Goal: Find specific page/section: Find specific page/section

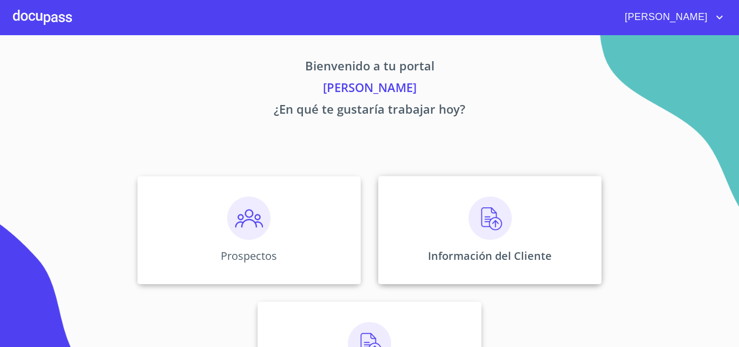
click at [487, 248] on div "Información del Cliente" at bounding box center [490, 230] width 224 height 108
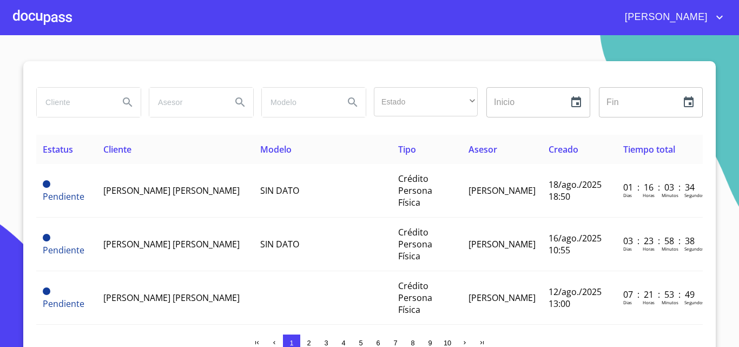
click at [76, 104] on input "search" at bounding box center [74, 102] width 74 height 29
type input "[PERSON_NAME]"
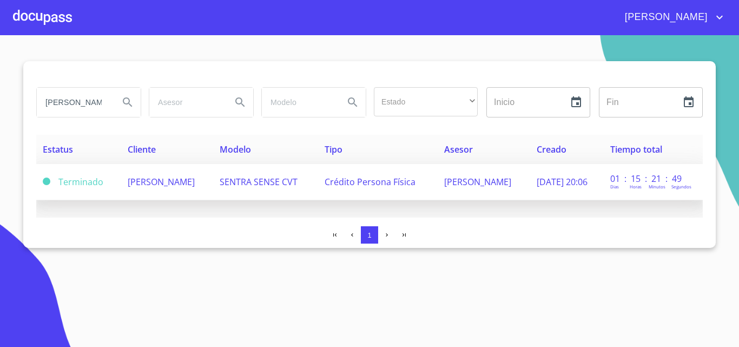
click at [167, 181] on span "[PERSON_NAME]" at bounding box center [161, 182] width 67 height 12
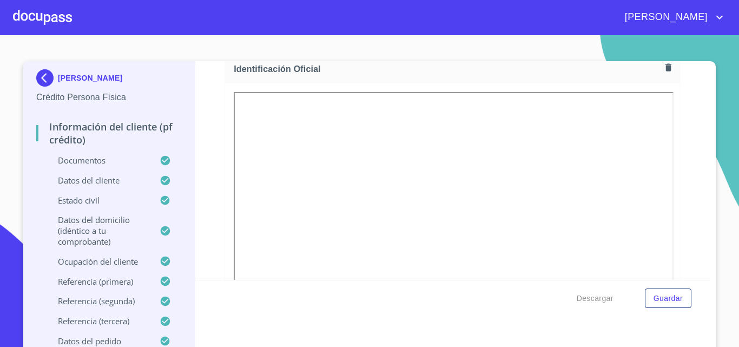
click at [52, 10] on div at bounding box center [42, 17] width 59 height 35
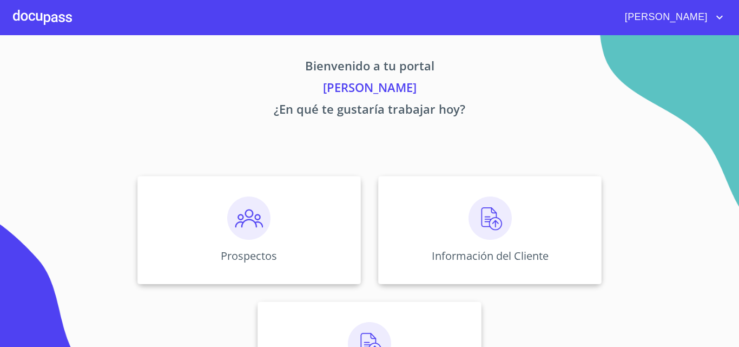
click at [690, 14] on span "[PERSON_NAME]" at bounding box center [665, 17] width 96 height 17
click at [712, 24] on li "Salir" at bounding box center [708, 22] width 35 height 19
